Goal: Task Accomplishment & Management: Complete application form

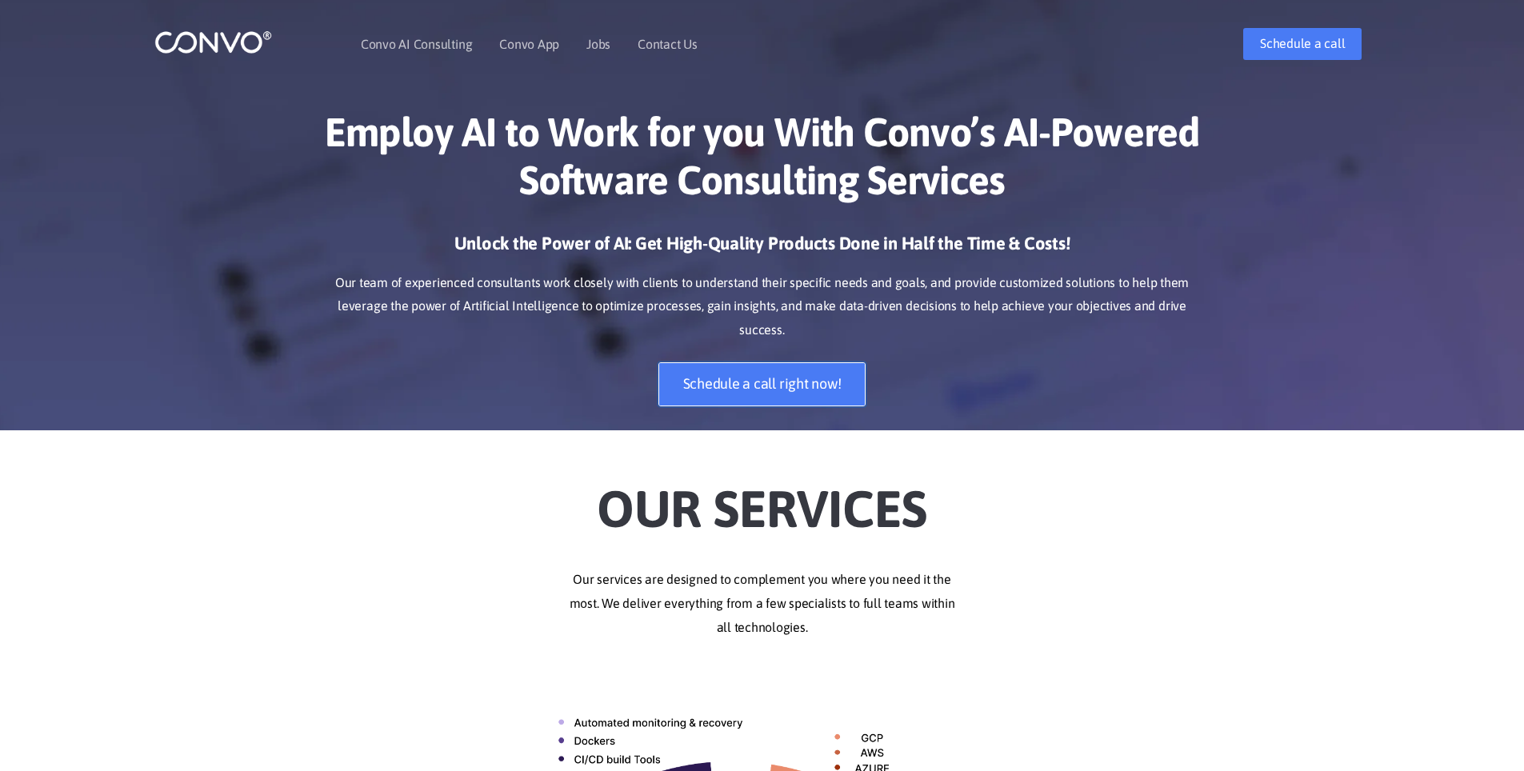
click at [811, 362] on link "Schedule a call right now!" at bounding box center [762, 384] width 208 height 44
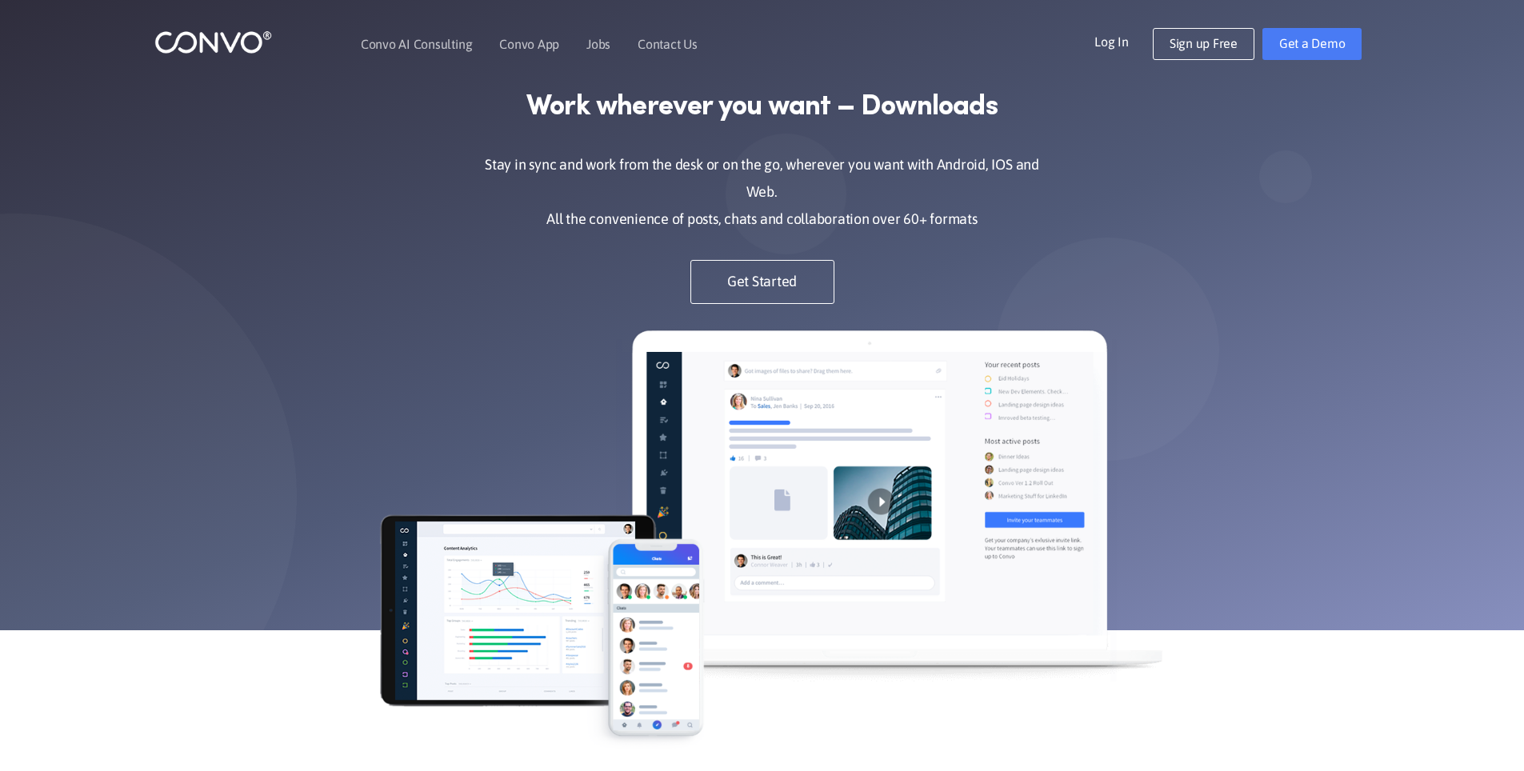
click at [795, 146] on h1 "Work wherever you want – Downloads" at bounding box center [762, 119] width 584 height 63
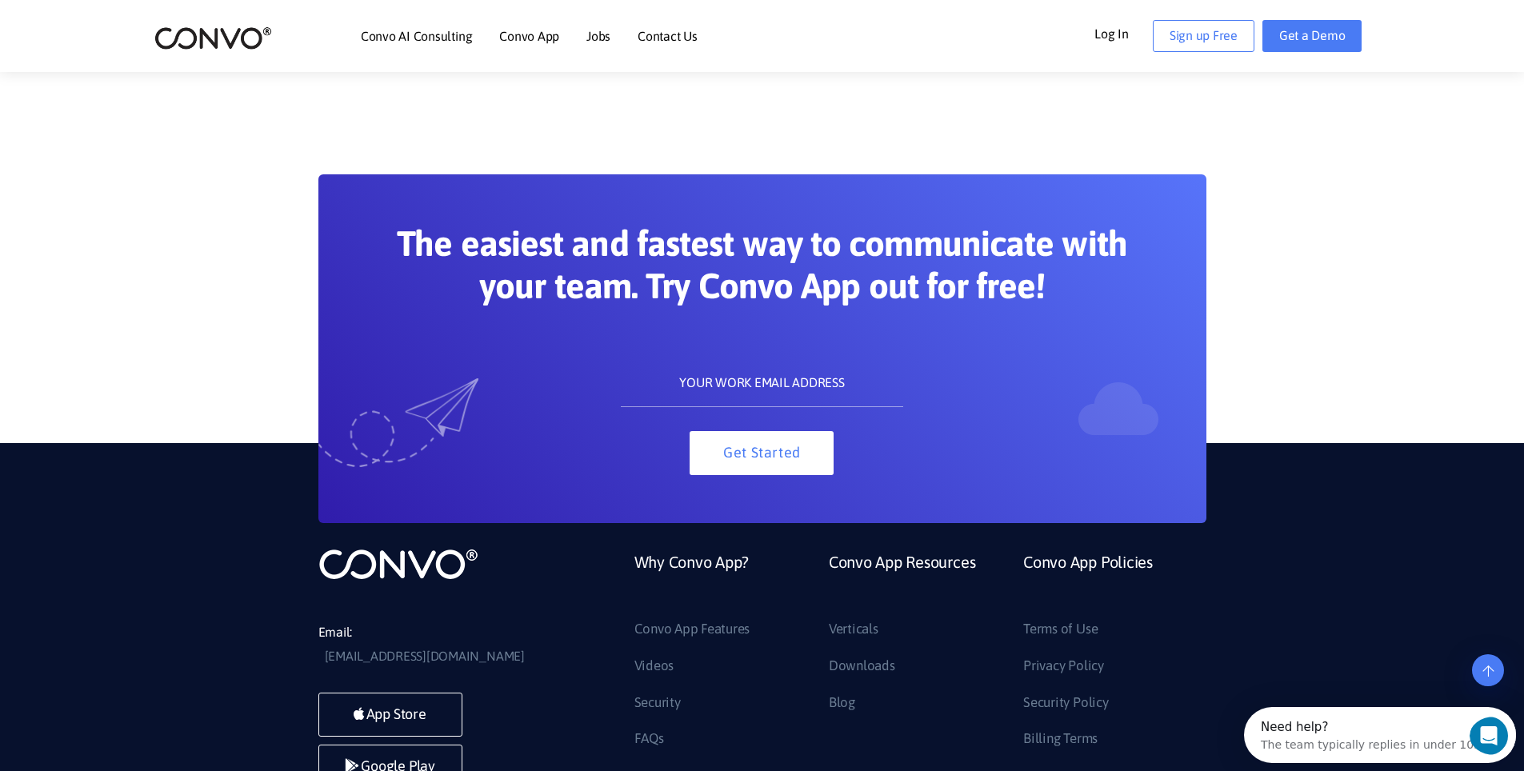
scroll to position [1580, 0]
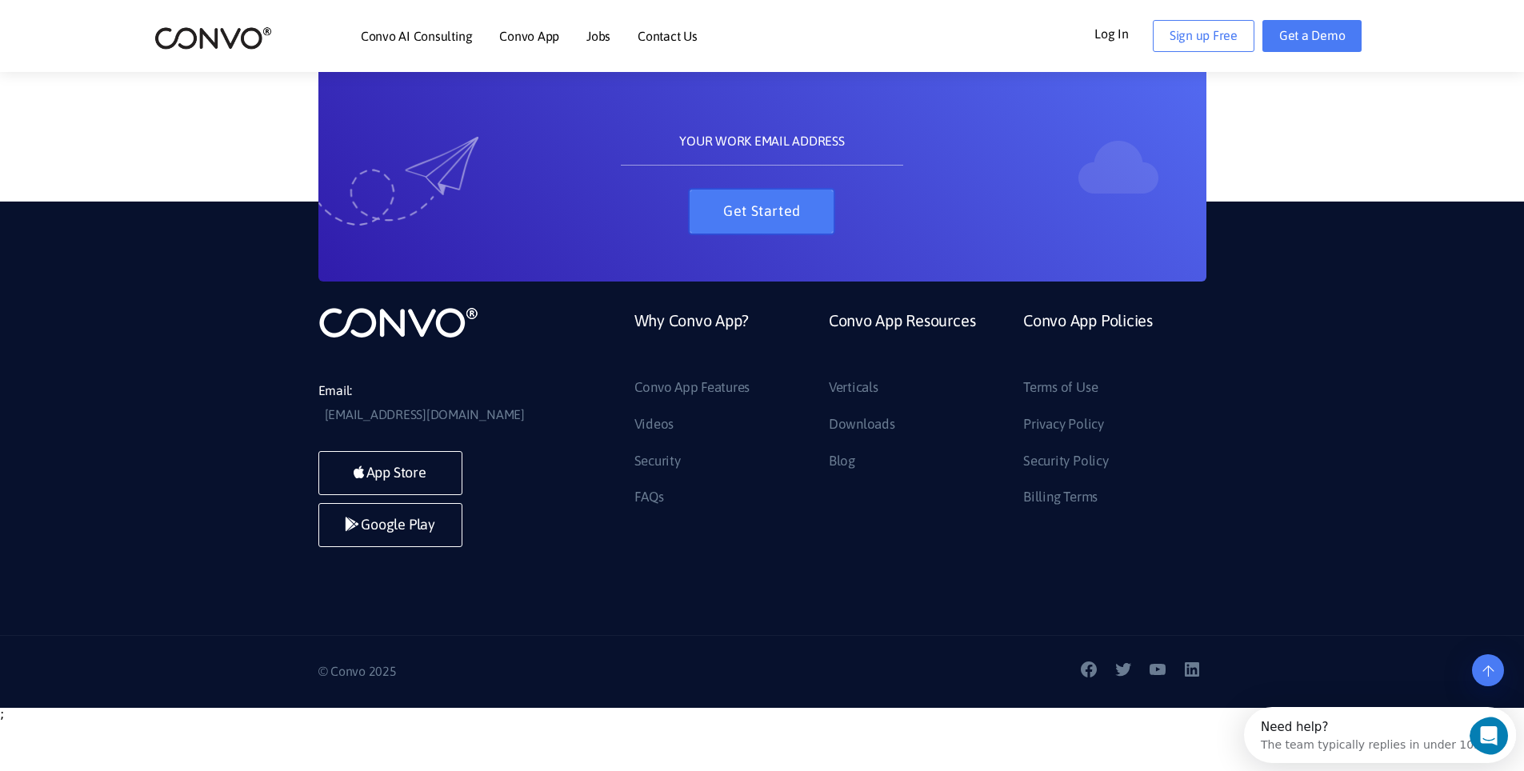
click at [762, 214] on button "Get Started" at bounding box center [762, 212] width 144 height 44
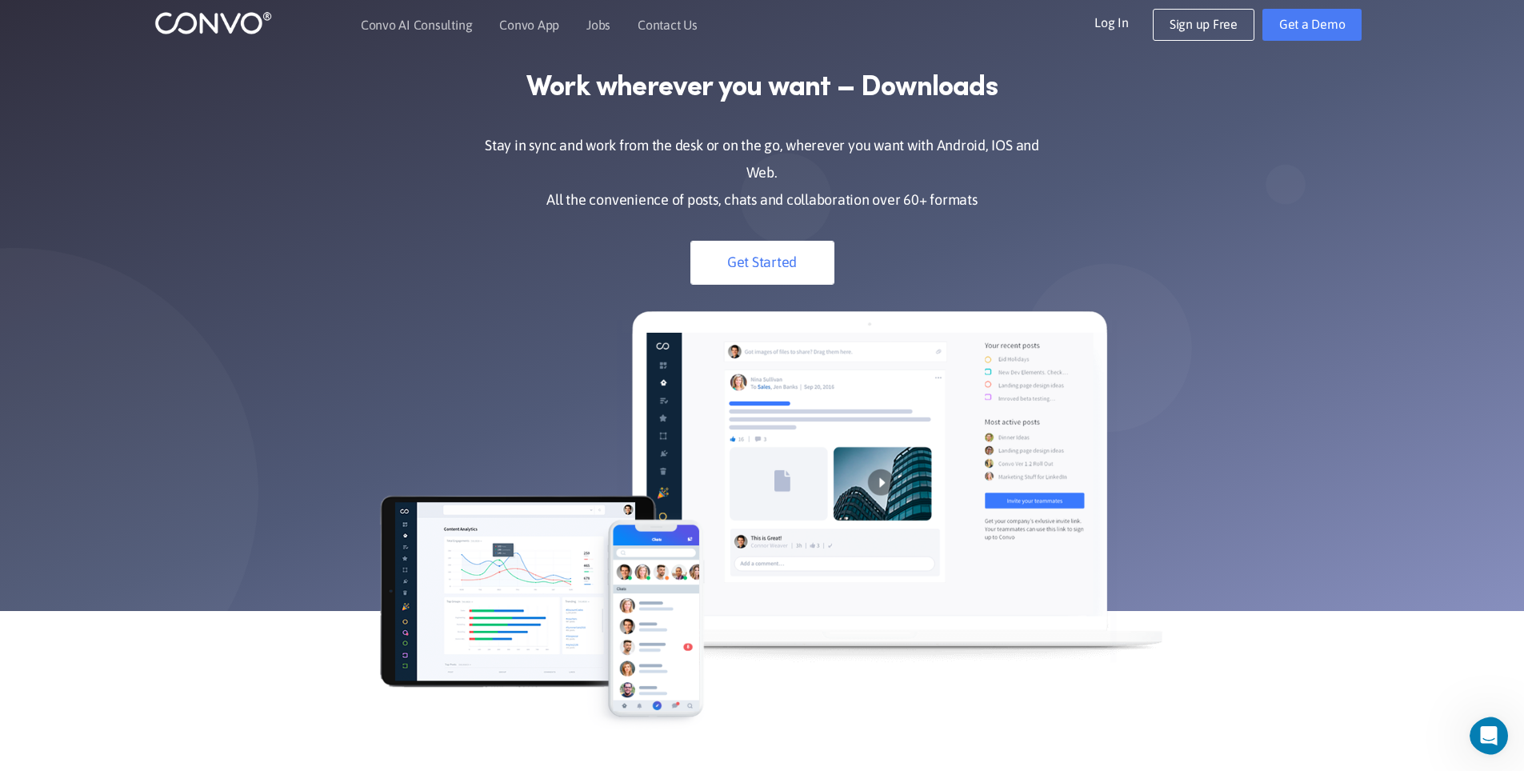
scroll to position [0, 0]
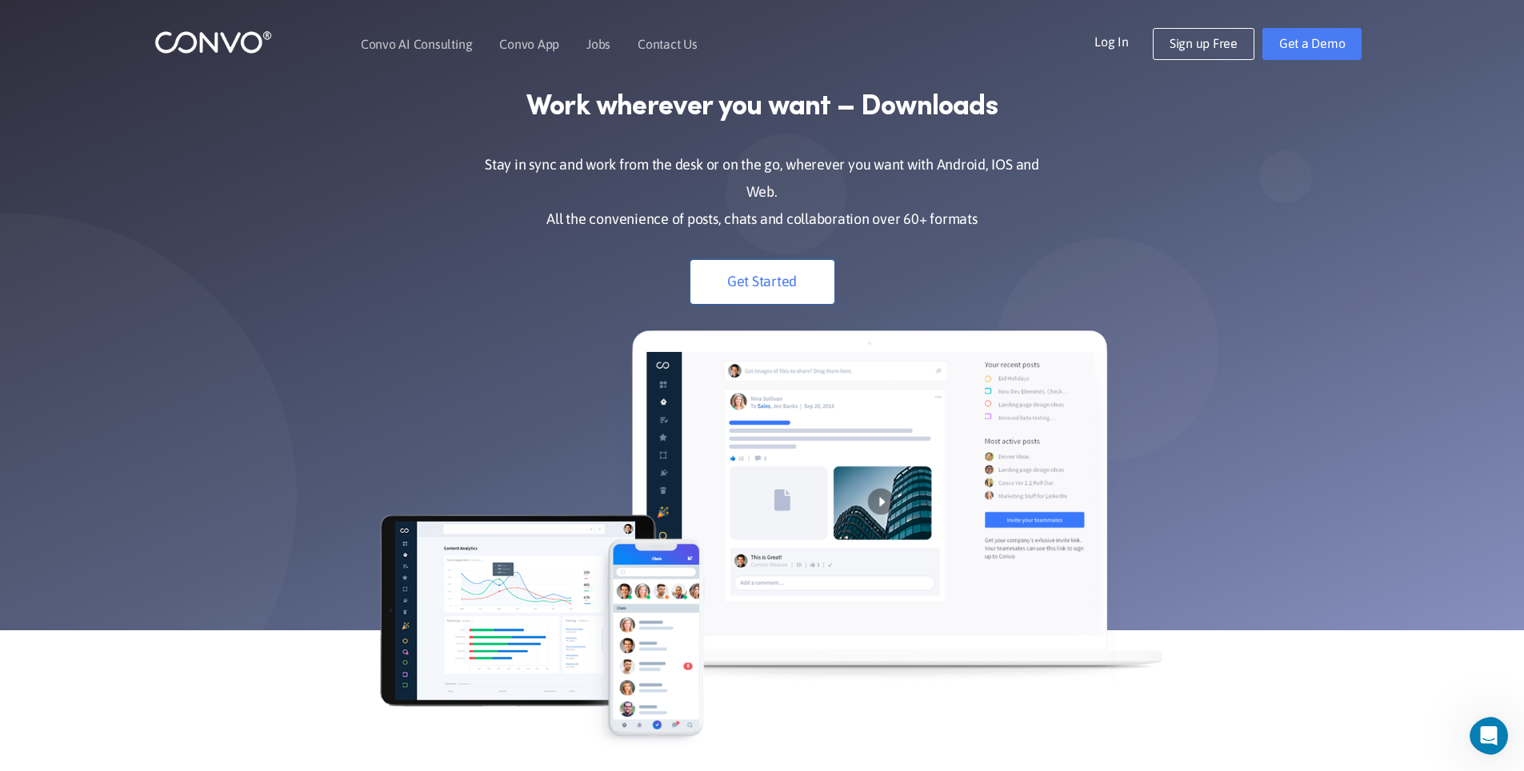
click at [785, 261] on link "Get Started" at bounding box center [762, 282] width 144 height 44
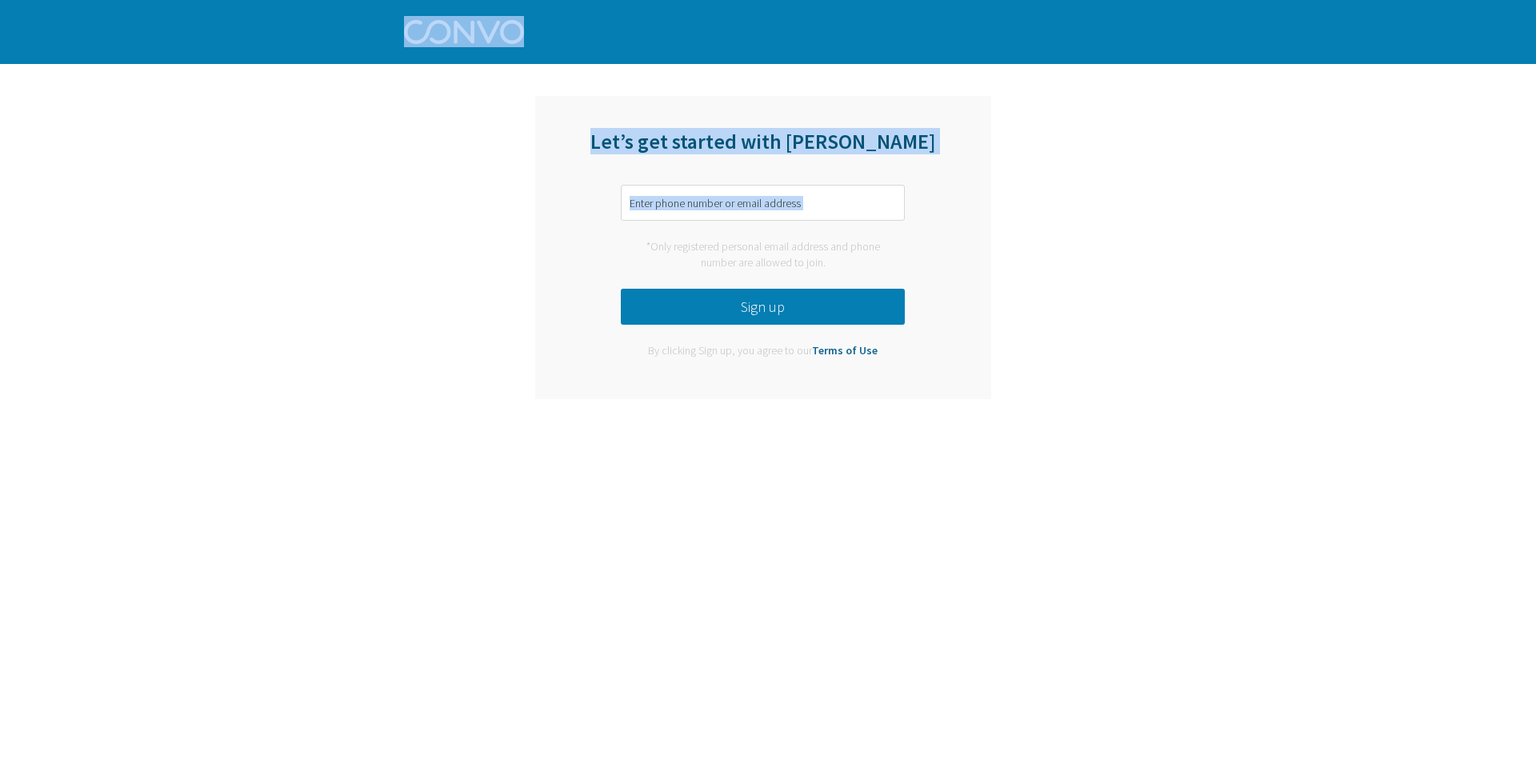
drag, startPoint x: 1535, startPoint y: 192, endPoint x: 1535, endPoint y: 145, distance: 47.2
click at [1535, 78] on body "Log in Pricing Security Apps Contact Sales Careers 1 1 1 Let’s get started with…" at bounding box center [768, 39] width 1536 height 78
click at [848, 201] on input "text" at bounding box center [763, 203] width 284 height 36
click at [840, 206] on input "text" at bounding box center [763, 203] width 284 height 36
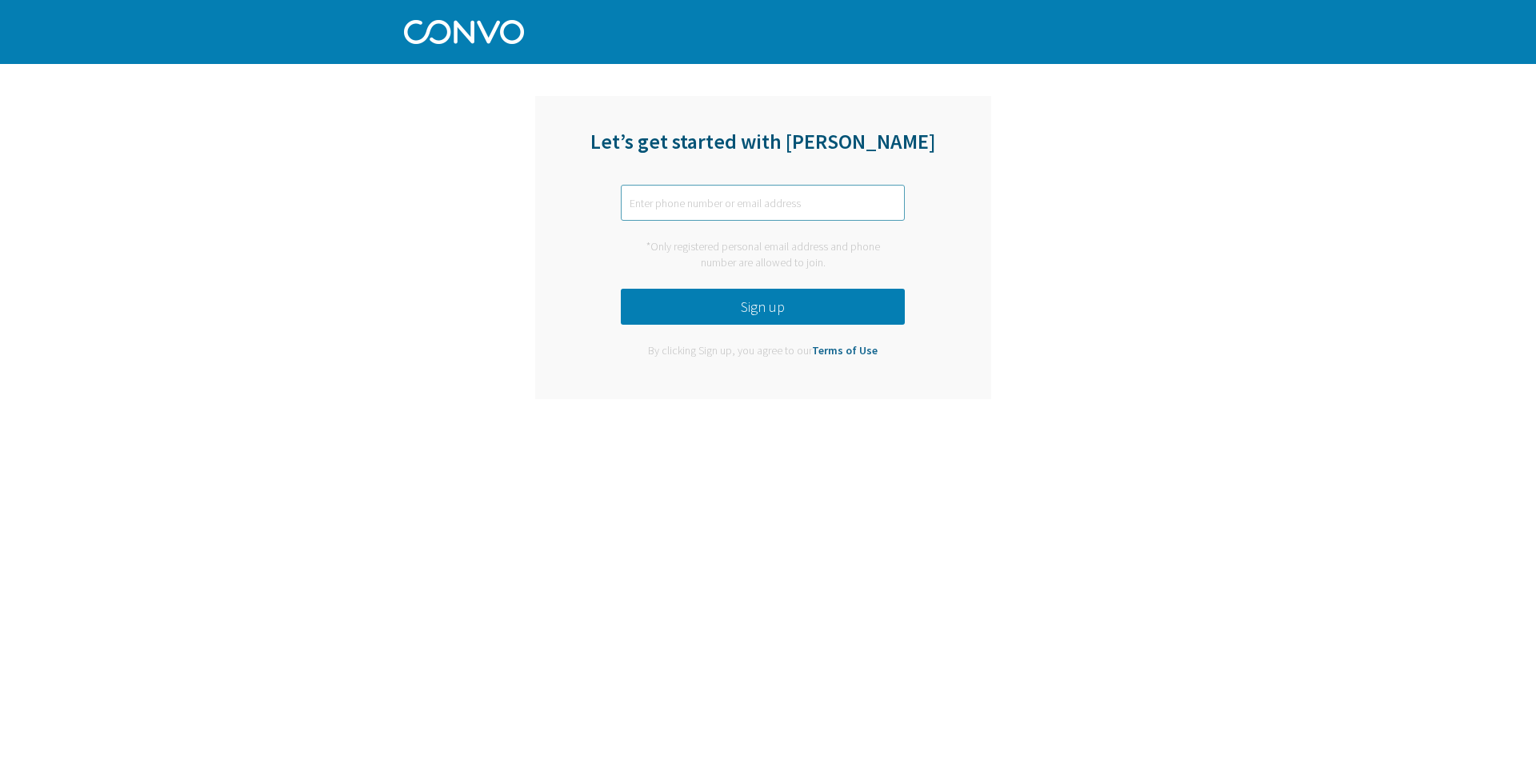
click at [840, 206] on input "text" at bounding box center [763, 203] width 284 height 36
click at [871, 345] on link "Terms of Use" at bounding box center [845, 350] width 66 height 14
click at [771, 300] on button "Sign up" at bounding box center [763, 307] width 284 height 36
click at [798, 190] on input "text" at bounding box center [763, 203] width 284 height 36
click at [799, 200] on input "text" at bounding box center [763, 203] width 284 height 36
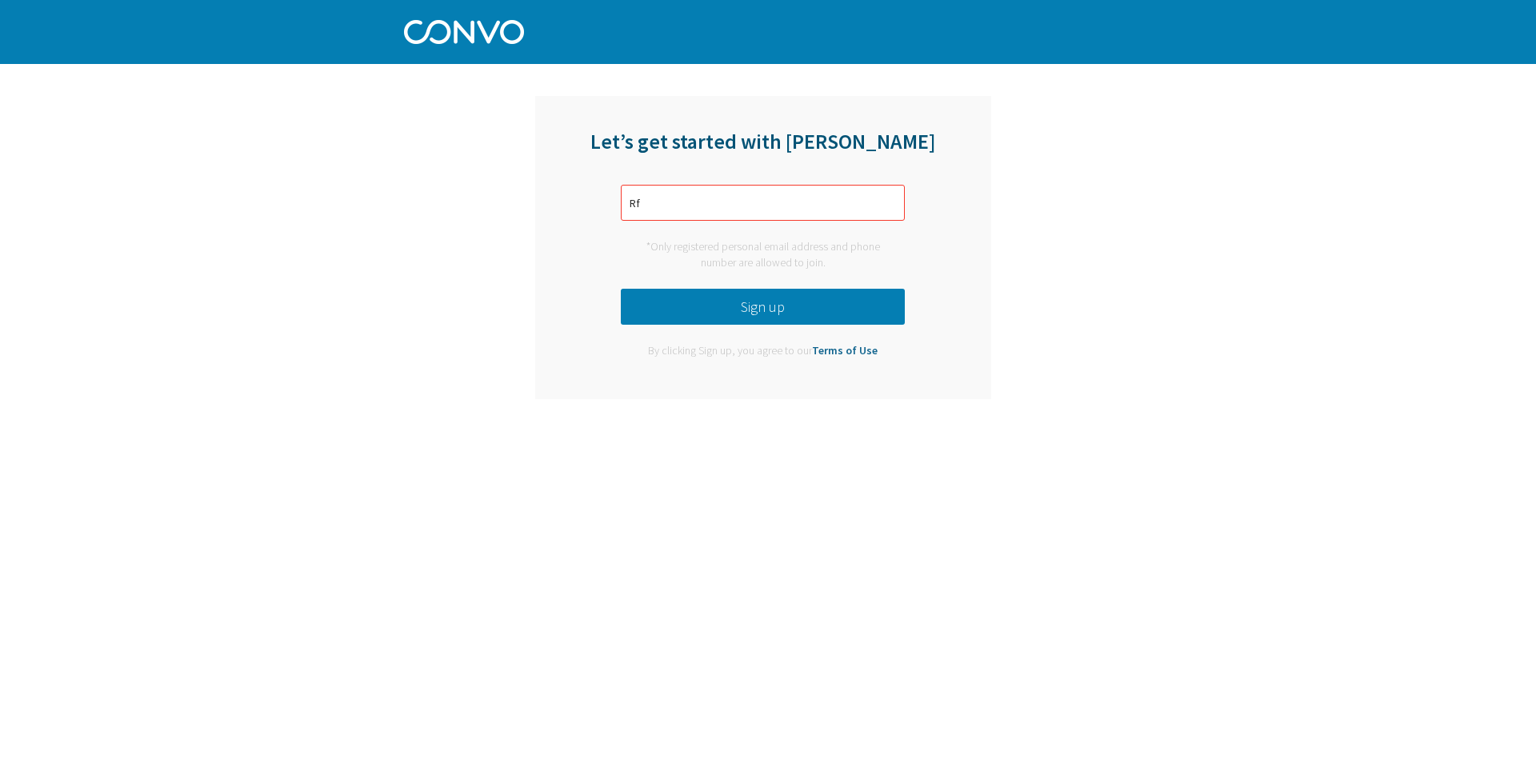
type input "R"
click at [817, 298] on button "Sign up" at bounding box center [763, 307] width 284 height 36
drag, startPoint x: 817, startPoint y: 298, endPoint x: 776, endPoint y: 246, distance: 66.0
click at [817, 294] on button "Sign up" at bounding box center [763, 307] width 284 height 36
click at [702, 201] on input "kaparov.com" at bounding box center [763, 203] width 284 height 36
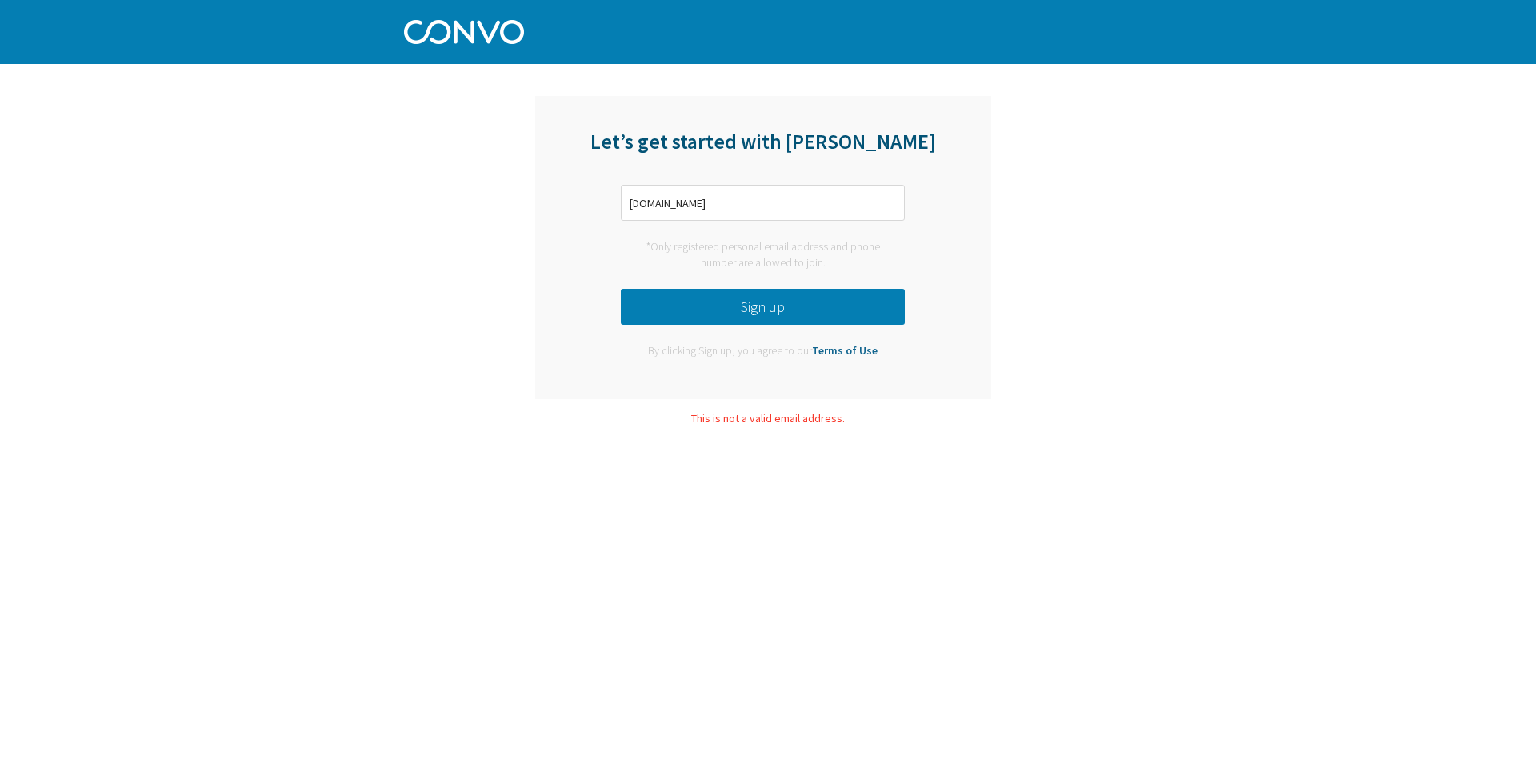
click at [867, 297] on button "Sign up" at bounding box center [763, 307] width 284 height 36
click at [867, 298] on button "Sign up" at bounding box center [763, 307] width 284 height 36
drag, startPoint x: 865, startPoint y: 293, endPoint x: 851, endPoint y: 291, distance: 13.7
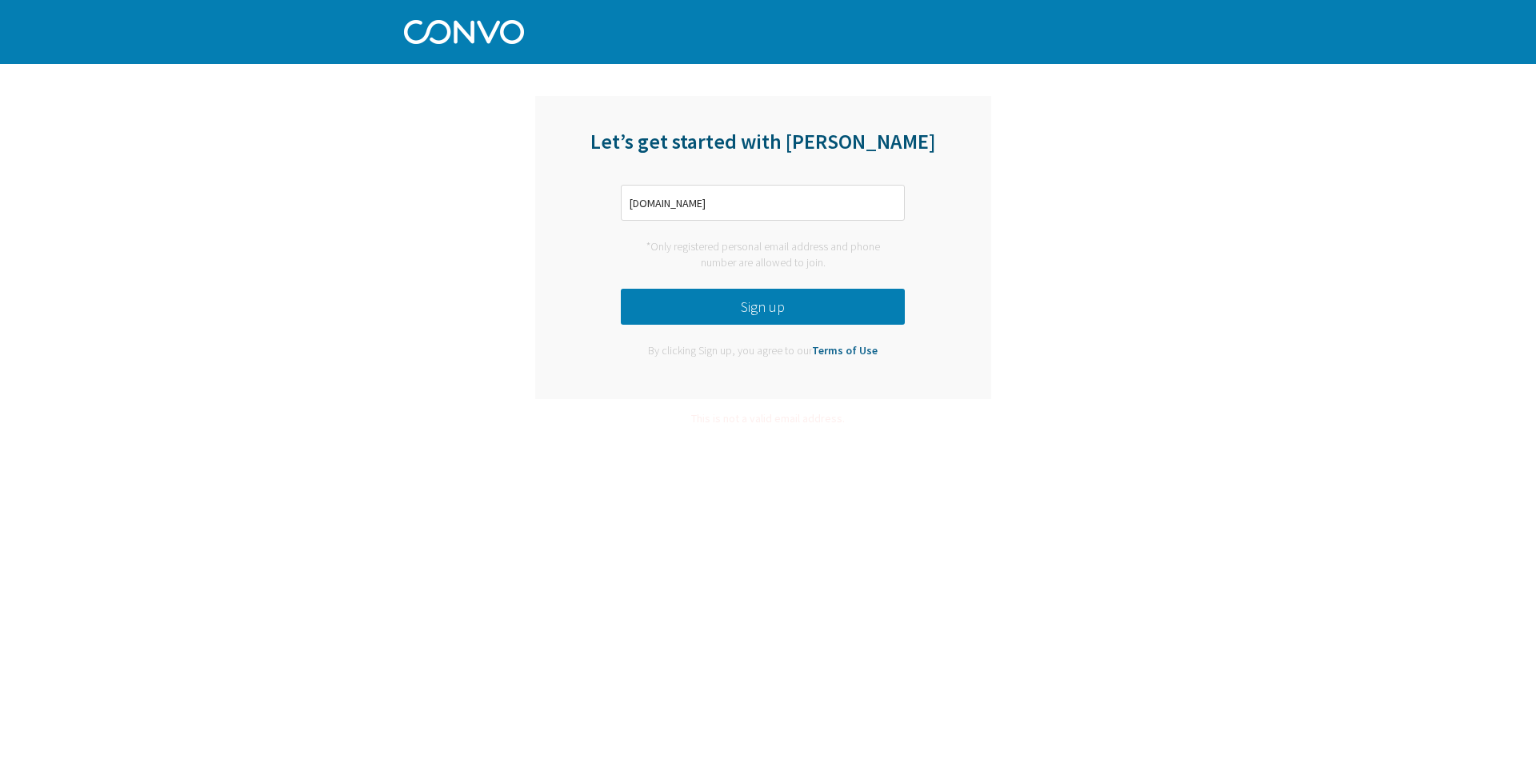
click at [861, 293] on button "Sign up" at bounding box center [763, 307] width 284 height 36
click at [849, 294] on button "Sign up" at bounding box center [763, 307] width 284 height 36
click at [800, 306] on button "Sign up" at bounding box center [763, 307] width 284 height 36
click at [801, 305] on button "Sign up" at bounding box center [763, 307] width 284 height 36
click at [804, 305] on button "Sign up" at bounding box center [763, 307] width 284 height 36
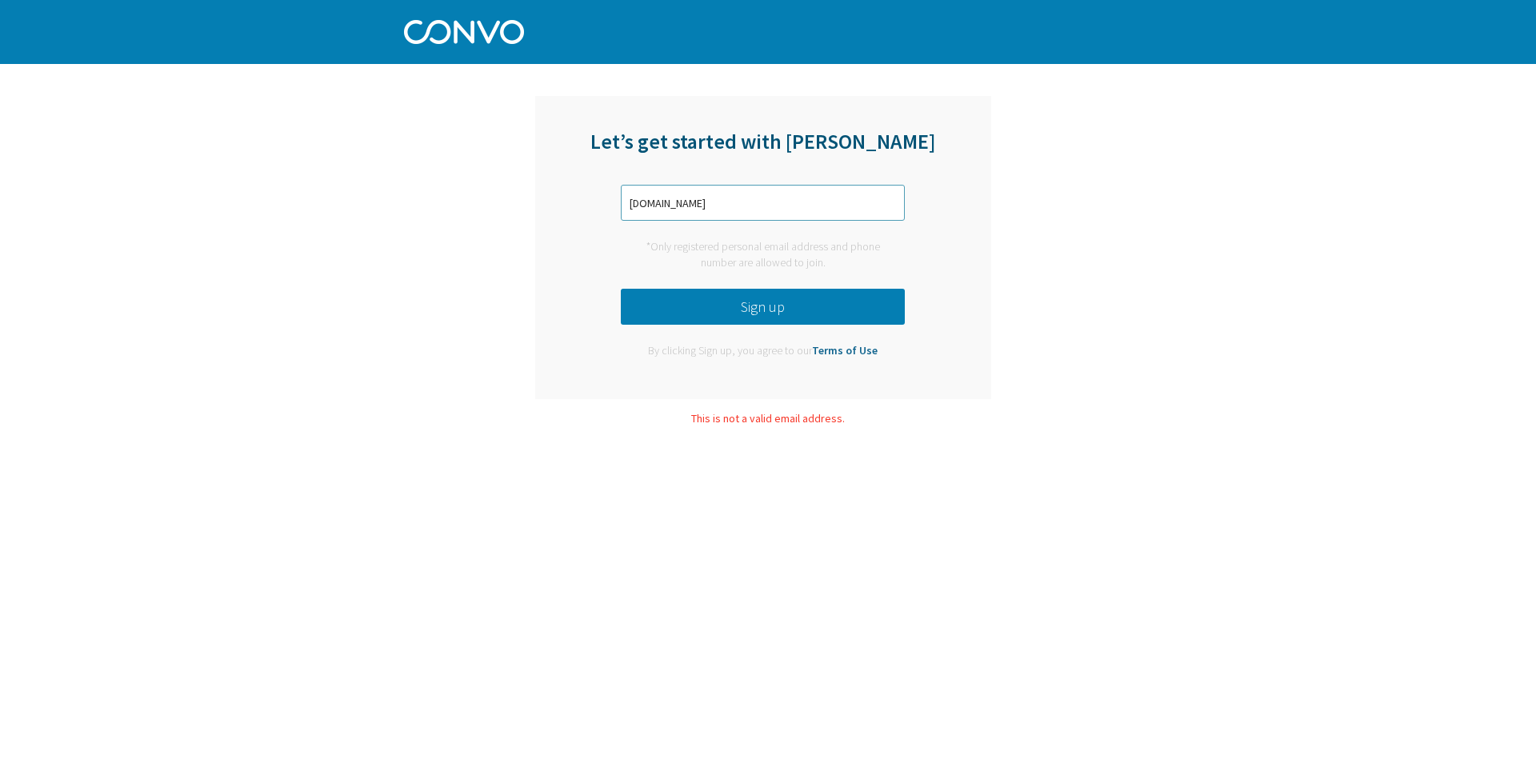
click at [801, 205] on input "kaparov98.gmail.com" at bounding box center [763, 203] width 284 height 36
type input "k"
type input "+996706046236"
click at [835, 282] on div "Let’s get started with Convo +996706046236 *Only registered personal email addr…" at bounding box center [763, 247] width 456 height 303
click at [837, 293] on button "Sign up" at bounding box center [763, 307] width 284 height 36
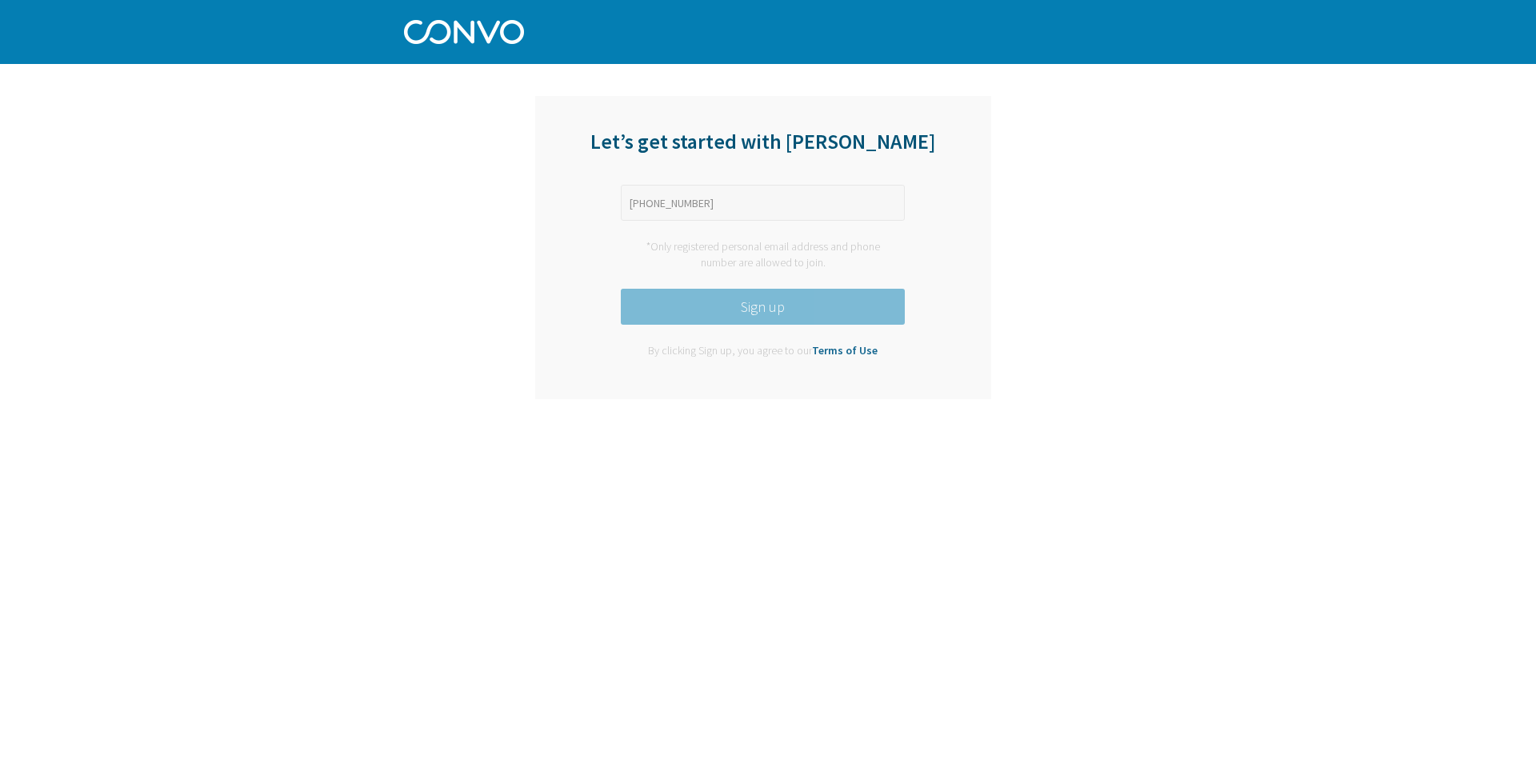
click at [841, 293] on button "Sign up" at bounding box center [763, 307] width 284 height 36
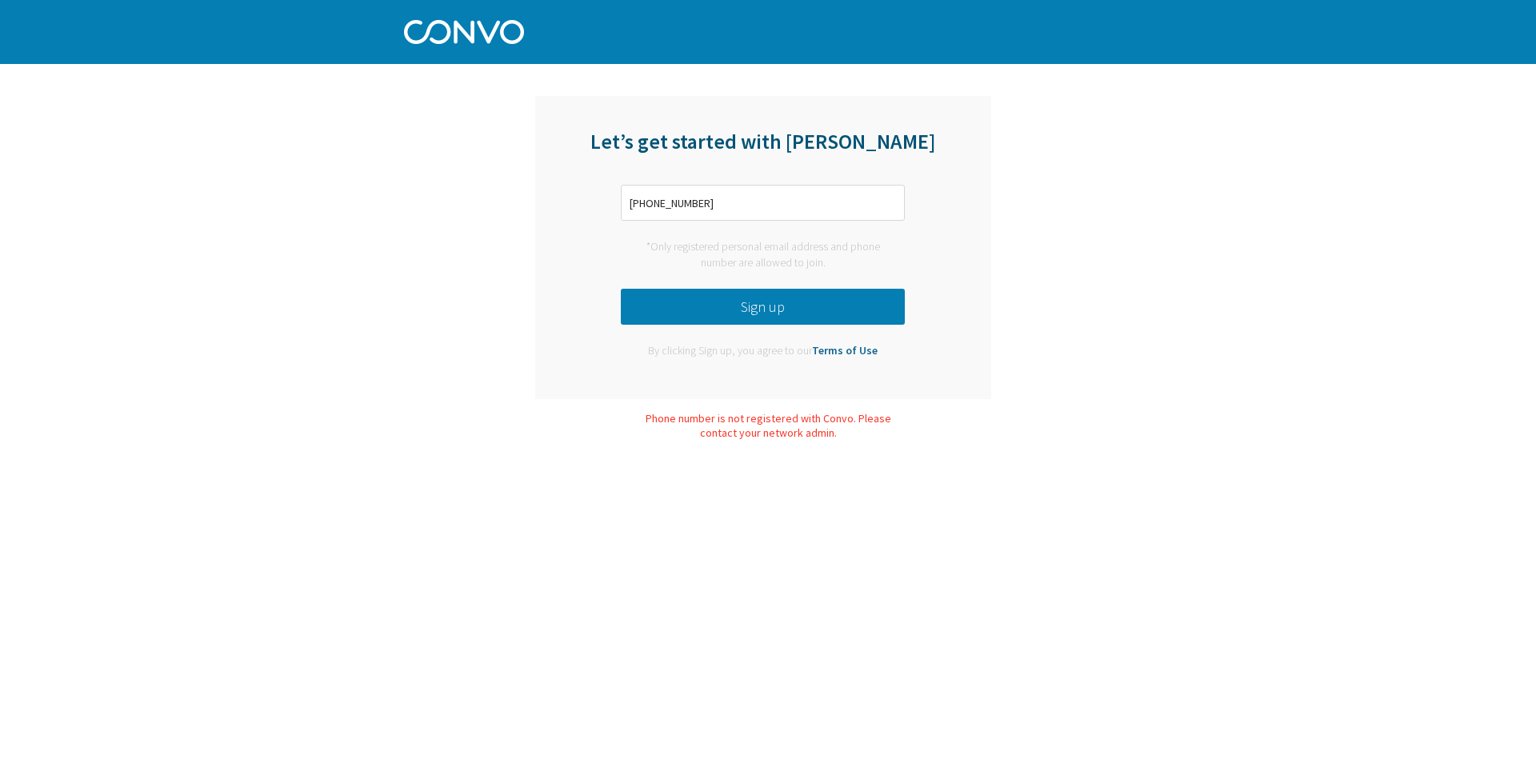
click at [837, 291] on button "Sign up" at bounding box center [763, 307] width 284 height 36
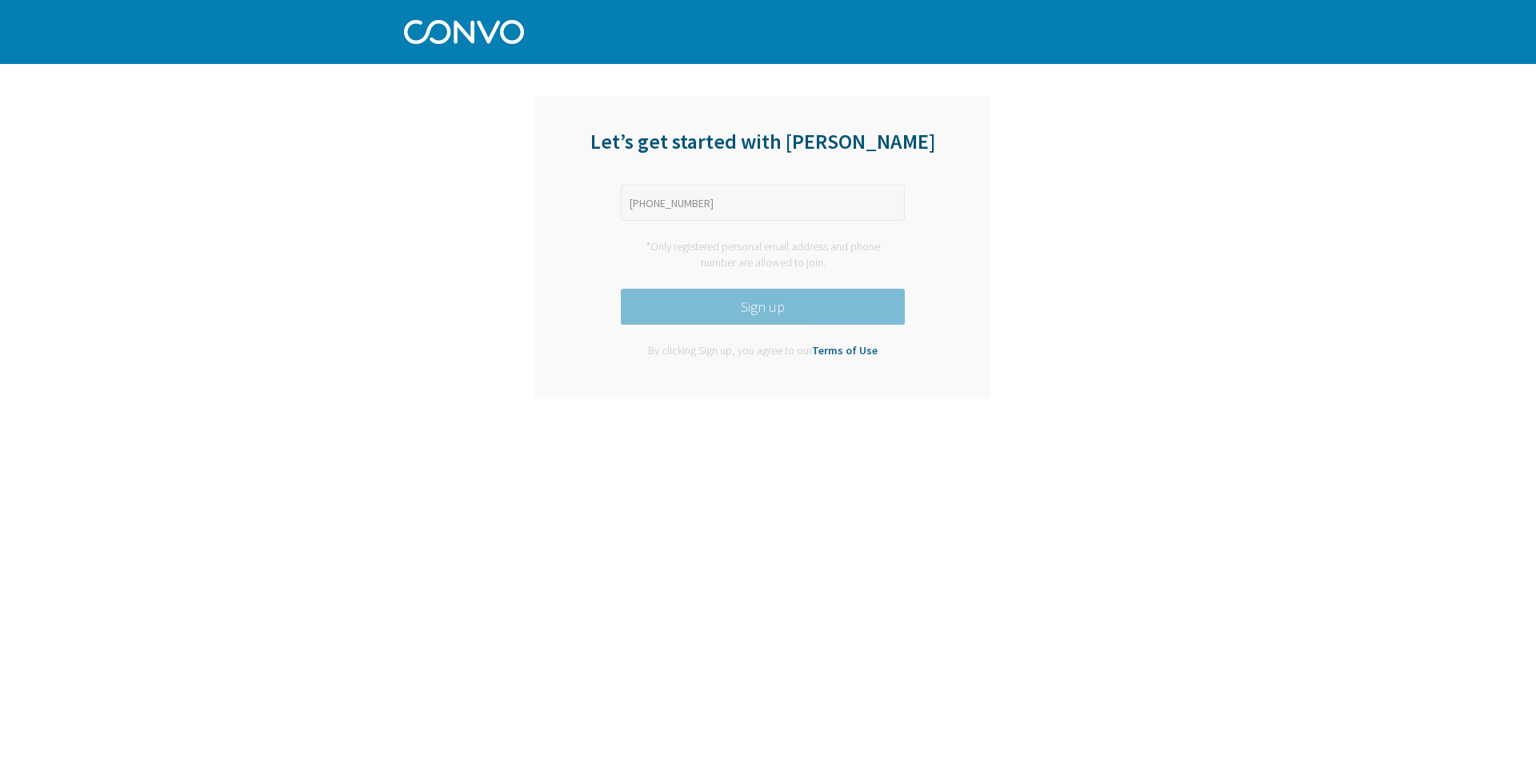
click at [835, 290] on button "Sign up" at bounding box center [763, 307] width 284 height 36
click at [841, 292] on button "Sign up" at bounding box center [763, 307] width 284 height 36
click at [829, 302] on button "Sign up" at bounding box center [763, 307] width 284 height 36
click at [817, 288] on div "Let’s get started with Convo +996706046236 *Only registered personal email addr…" at bounding box center [763, 247] width 456 height 303
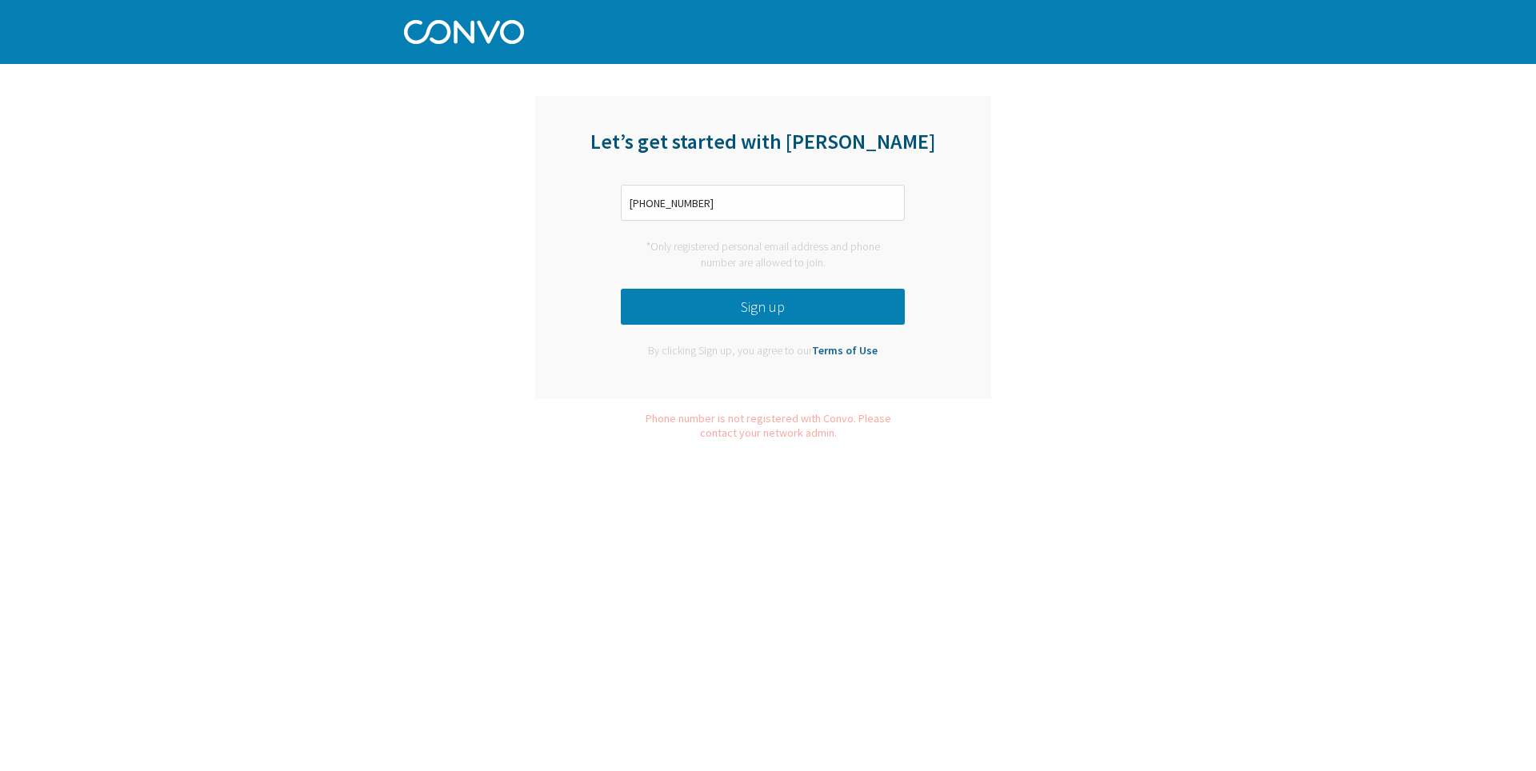
click at [809, 278] on div "Let’s get started with Convo +996706046236 *Only registered personal email addr…" at bounding box center [763, 247] width 456 height 303
click at [809, 274] on div "*Only registered personal email address and phone number are allowed to join." at bounding box center [763, 254] width 284 height 47
click at [812, 274] on div "*Only registered personal email address and phone number are allowed to join." at bounding box center [763, 254] width 284 height 47
drag, startPoint x: 819, startPoint y: 278, endPoint x: 810, endPoint y: 271, distance: 10.9
click at [819, 278] on div "*Only registered personal email address and phone number are allowed to join." at bounding box center [763, 254] width 284 height 47
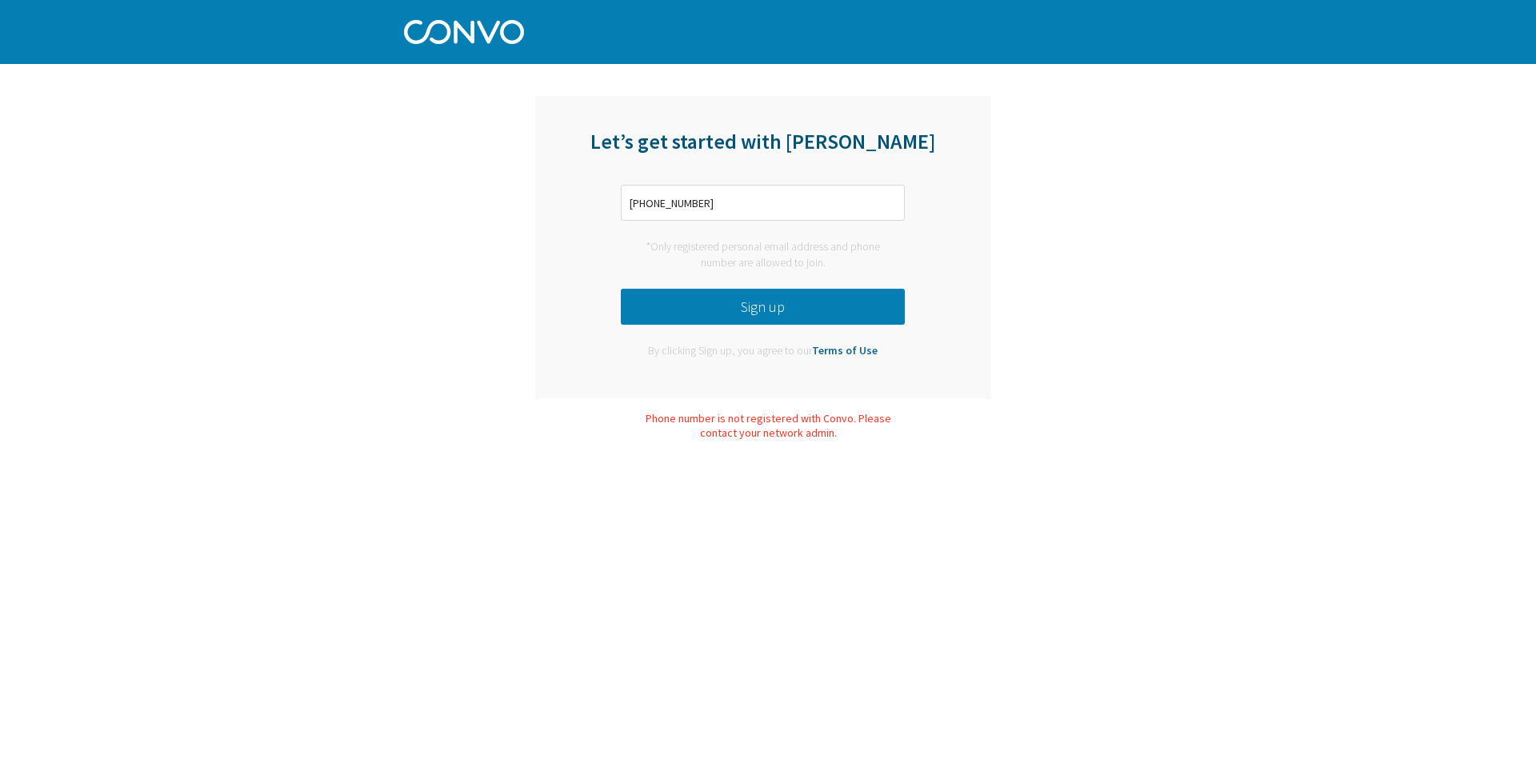
click at [889, 397] on div "Let’s get started with Convo +996706046236 *Only registered personal email addr…" at bounding box center [763, 247] width 456 height 327
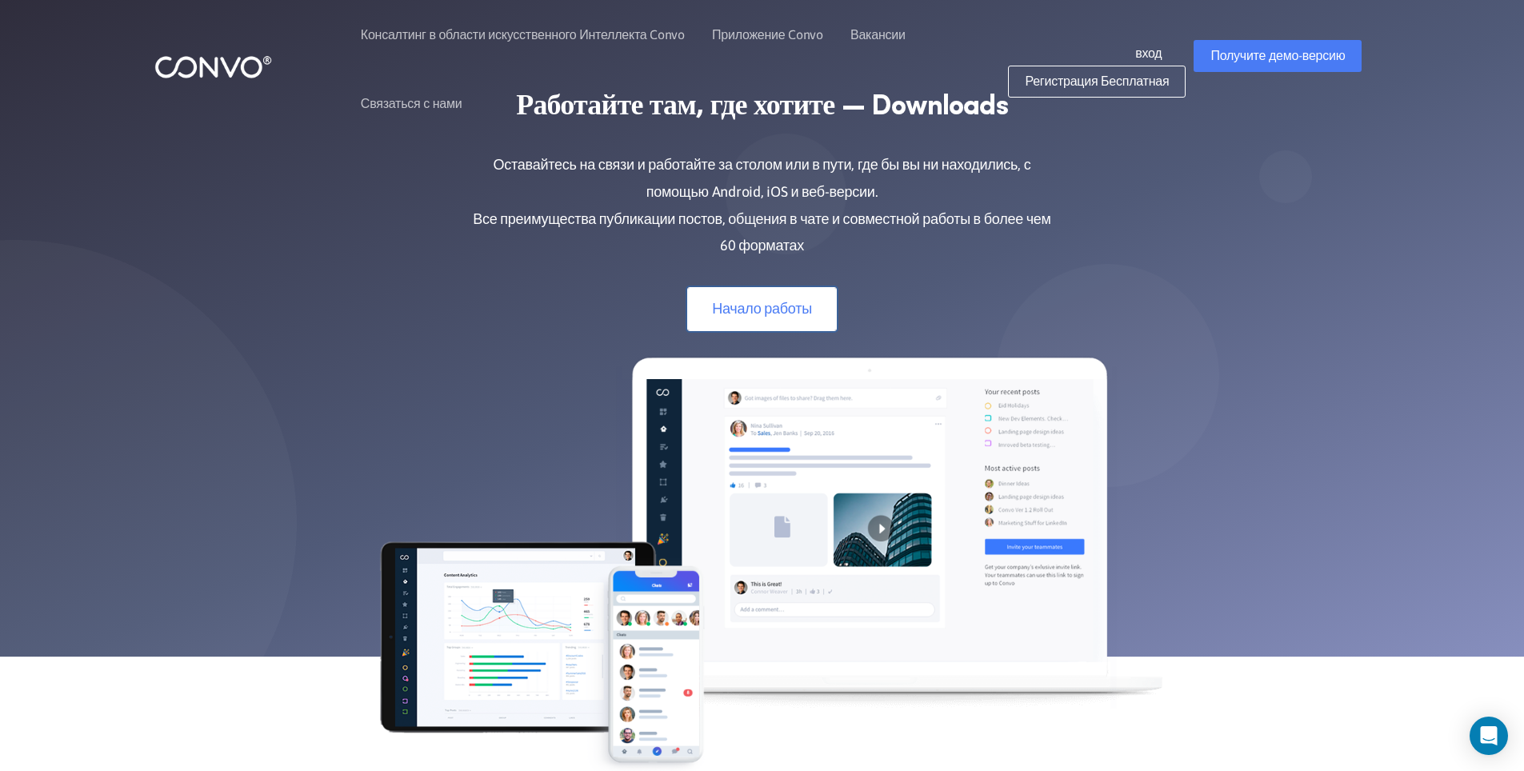
click at [766, 300] on ya-tr-span "Начало работы" at bounding box center [762, 308] width 100 height 17
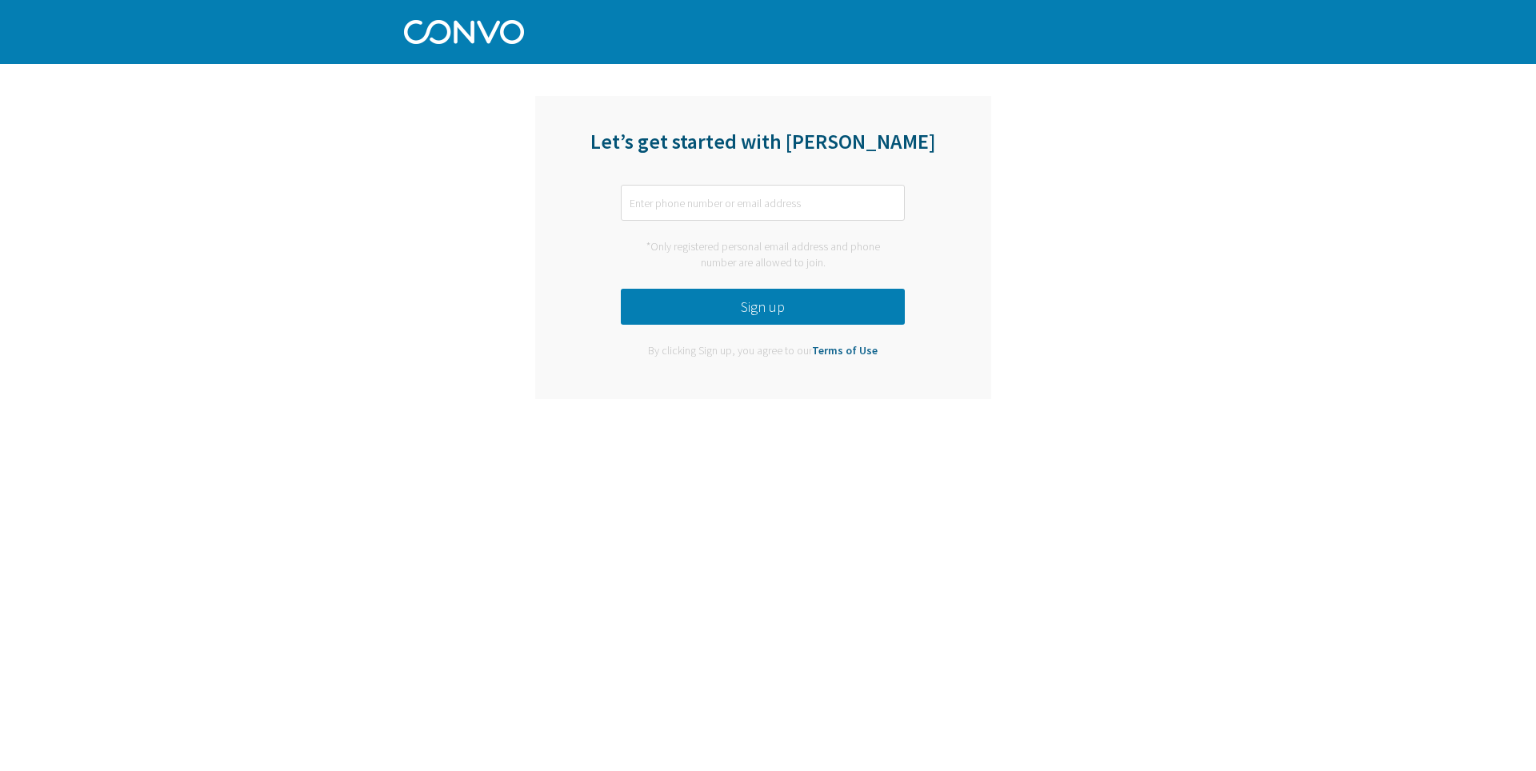
click at [837, 349] on link "Terms of Use" at bounding box center [845, 350] width 66 height 14
click at [725, 208] on input "text" at bounding box center [763, 203] width 284 height 36
click at [1177, 170] on div "Let’s get started with [PERSON_NAME] *Only registered personal email address an…" at bounding box center [768, 209] width 1536 height 419
click at [832, 206] on input "text" at bounding box center [763, 203] width 284 height 36
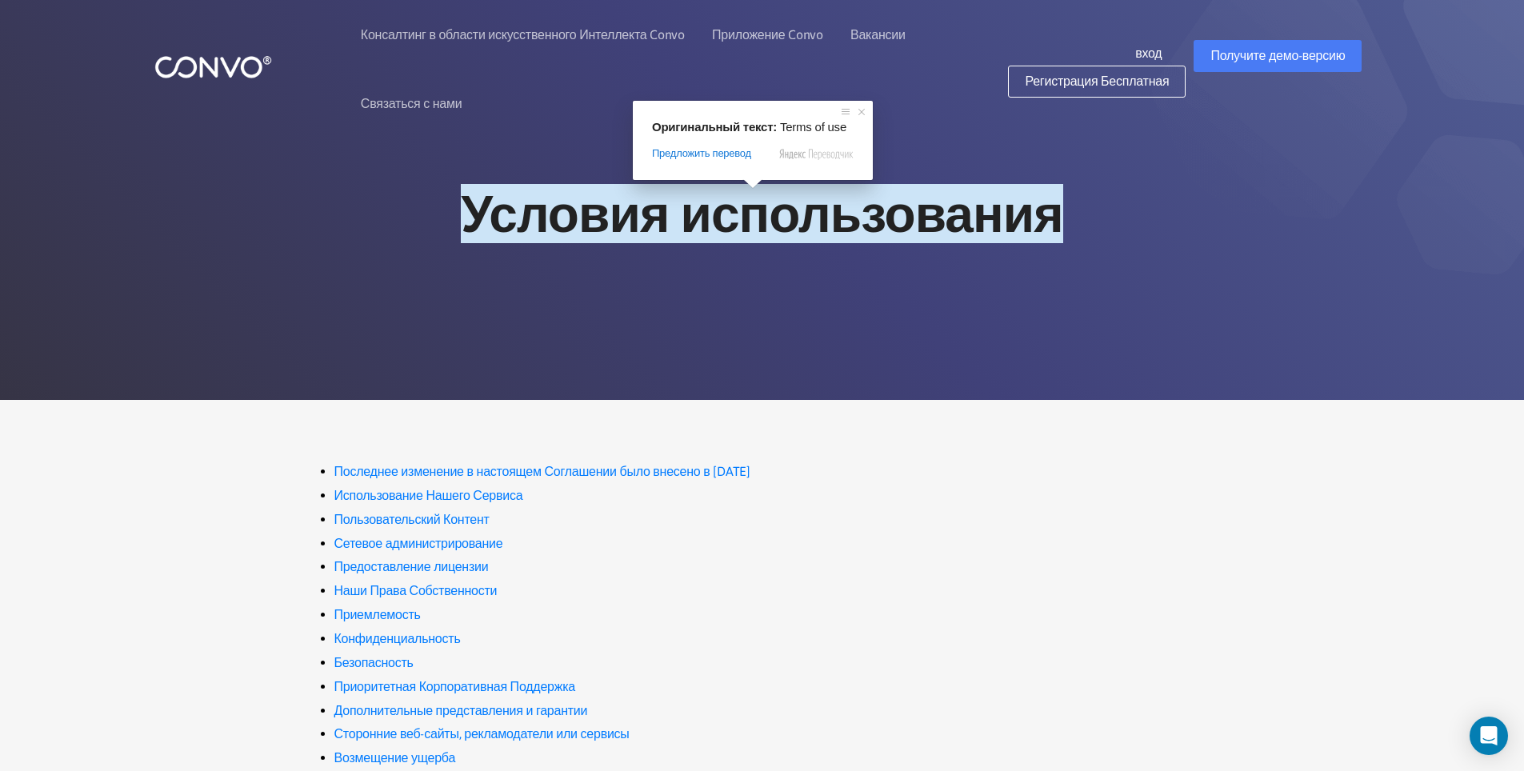
click at [710, 270] on div "Условия использования" at bounding box center [762, 240] width 888 height 114
